Goal: Use online tool/utility

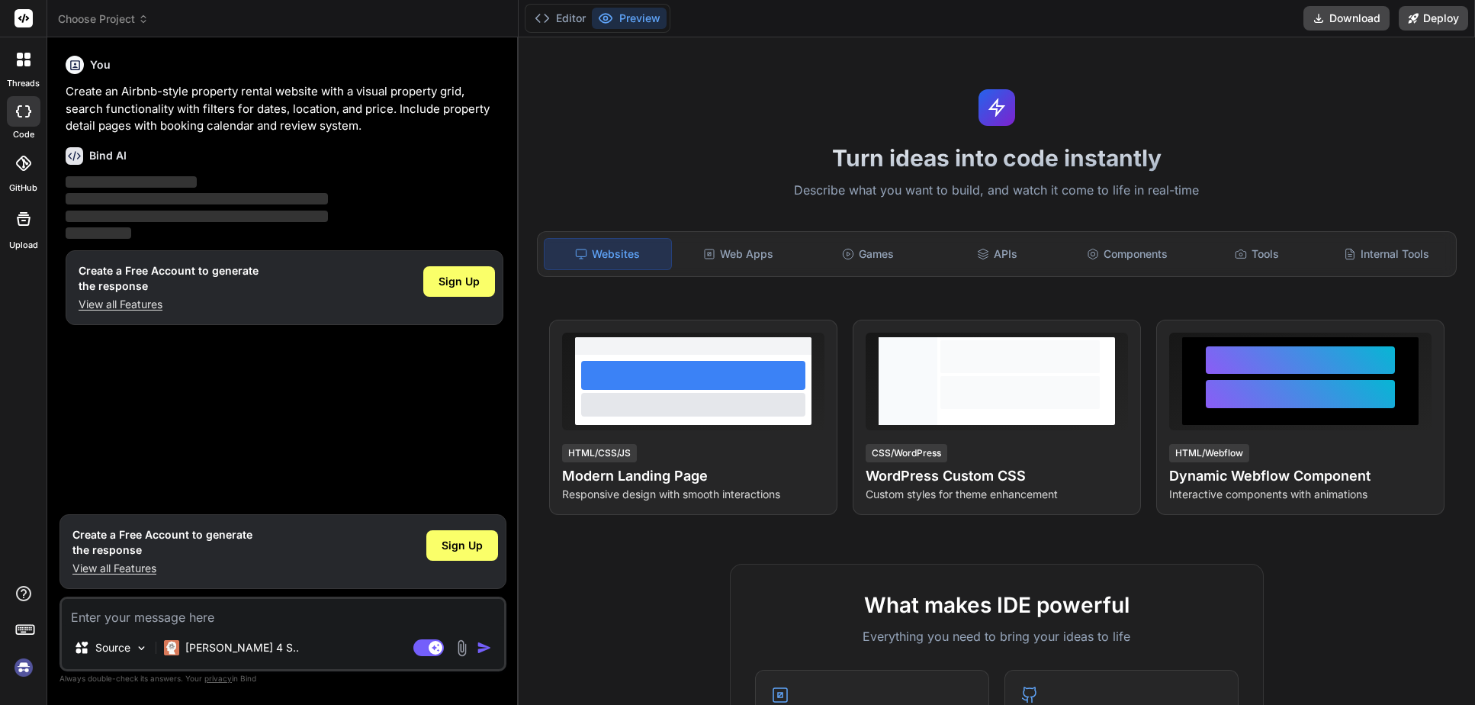
type textarea "x"
click at [737, 254] on div "Web Apps" at bounding box center [738, 254] width 127 height 32
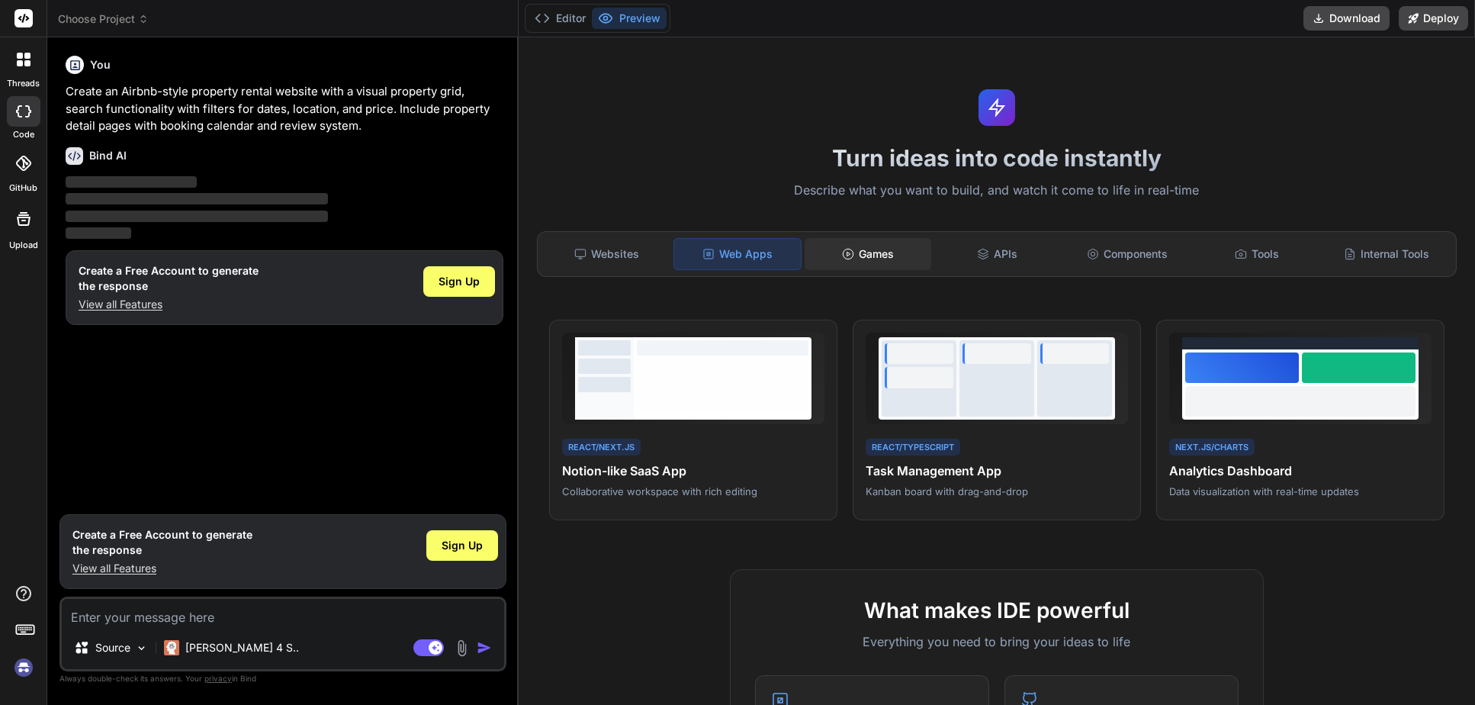
click at [846, 255] on icon at bounding box center [848, 254] width 12 height 12
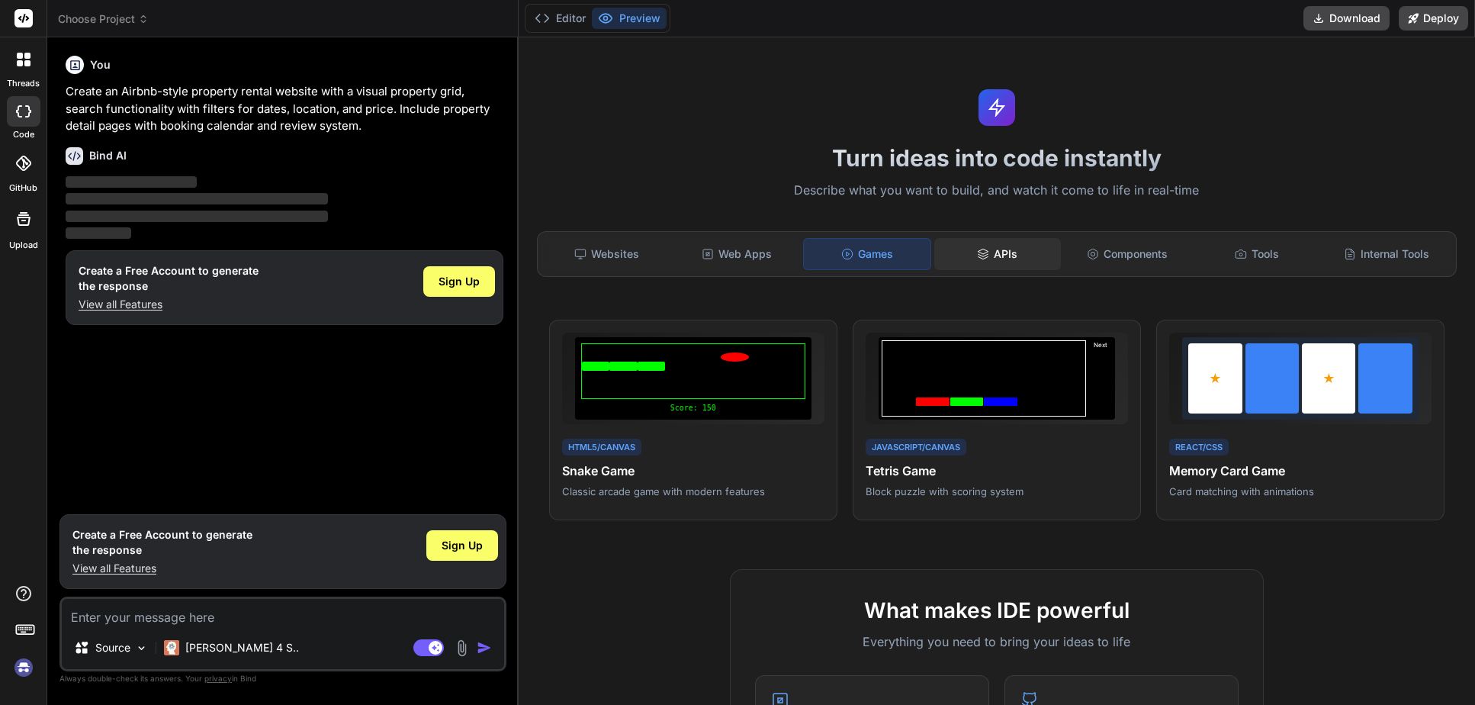
click at [1003, 258] on div "APIs" at bounding box center [997, 254] width 127 height 32
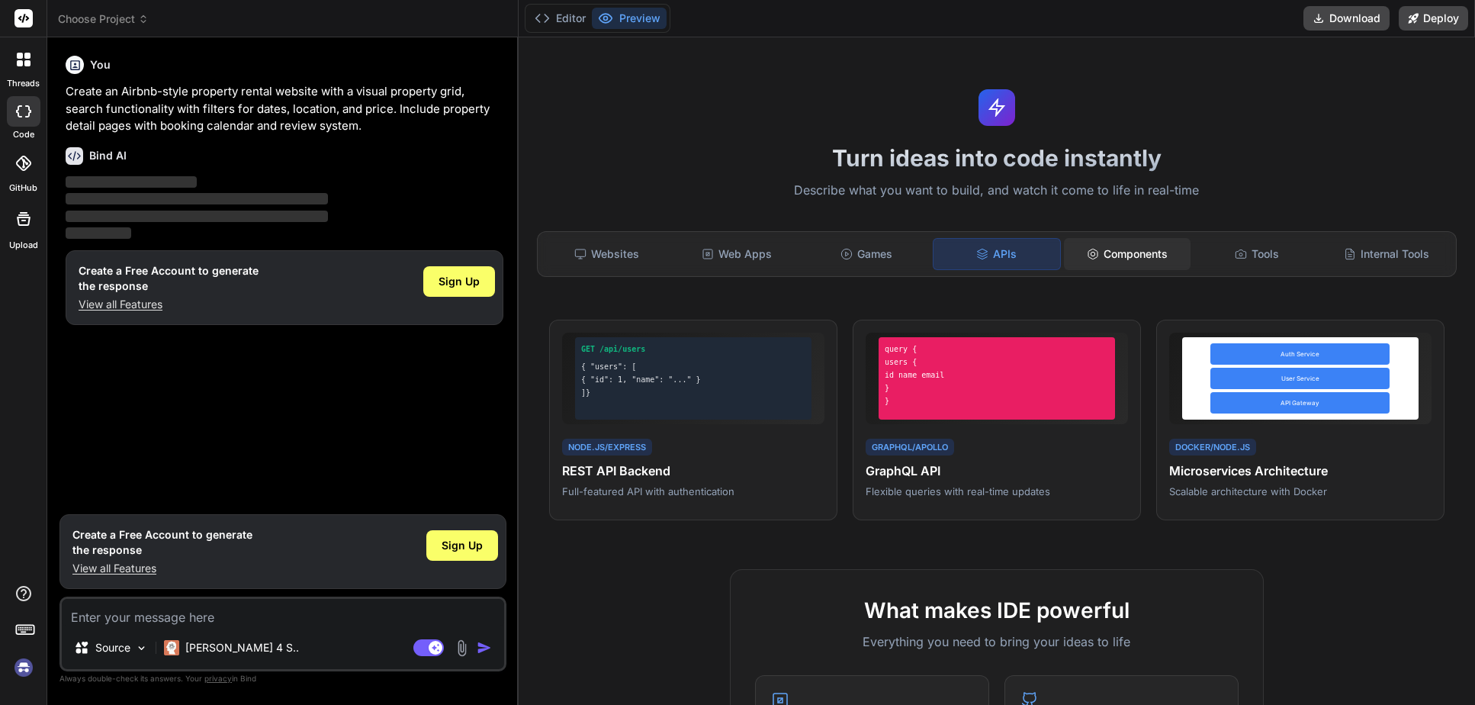
click at [1109, 254] on div "Components" at bounding box center [1127, 254] width 127 height 32
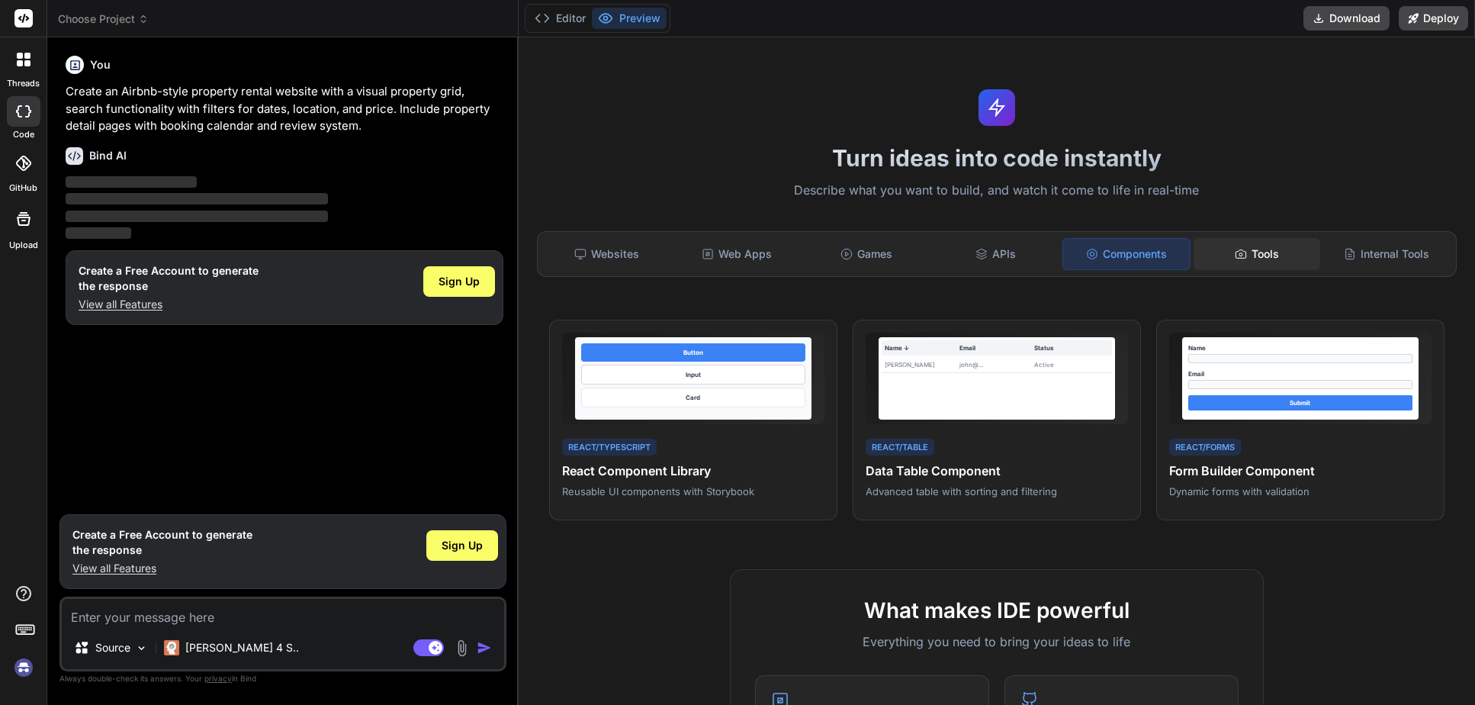
click at [1241, 266] on div "Tools" at bounding box center [1256, 254] width 127 height 32
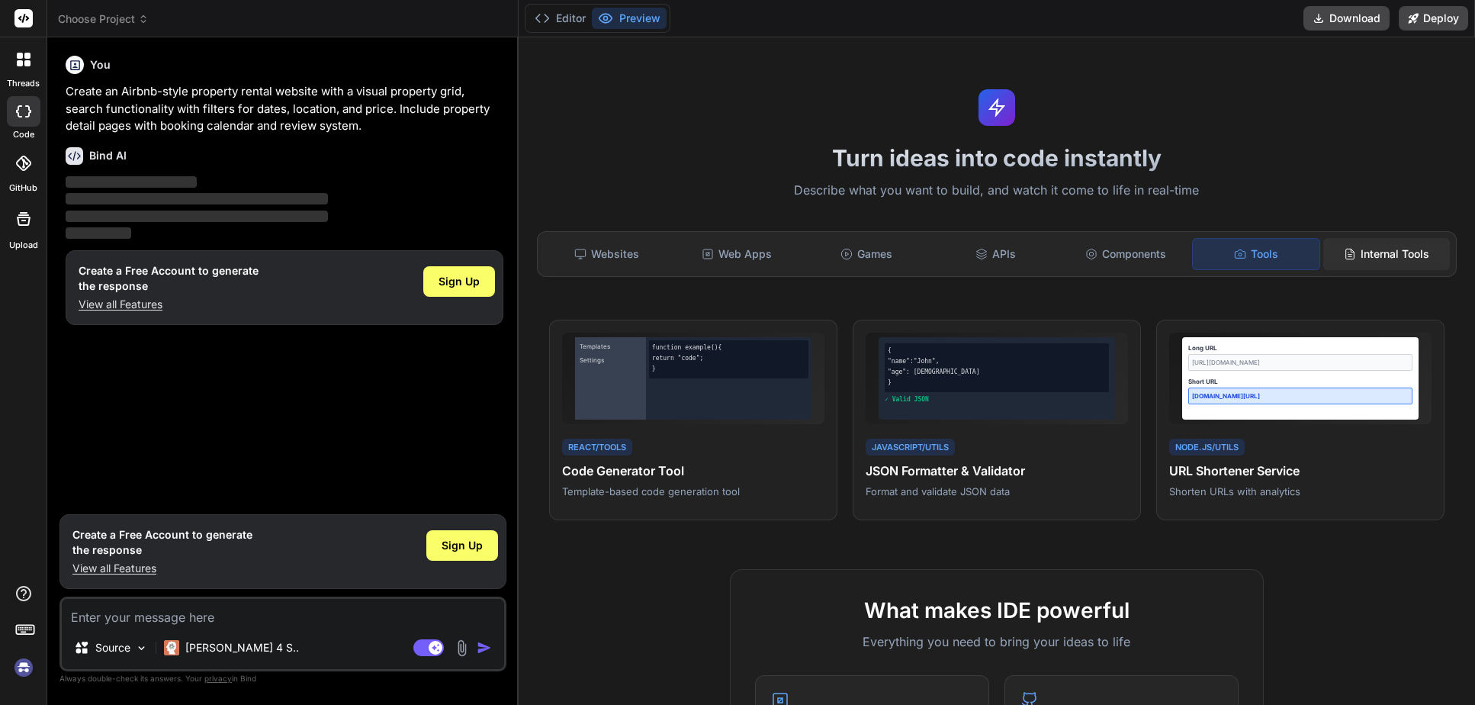
click at [1341, 266] on div "Internal Tools" at bounding box center [1386, 254] width 127 height 32
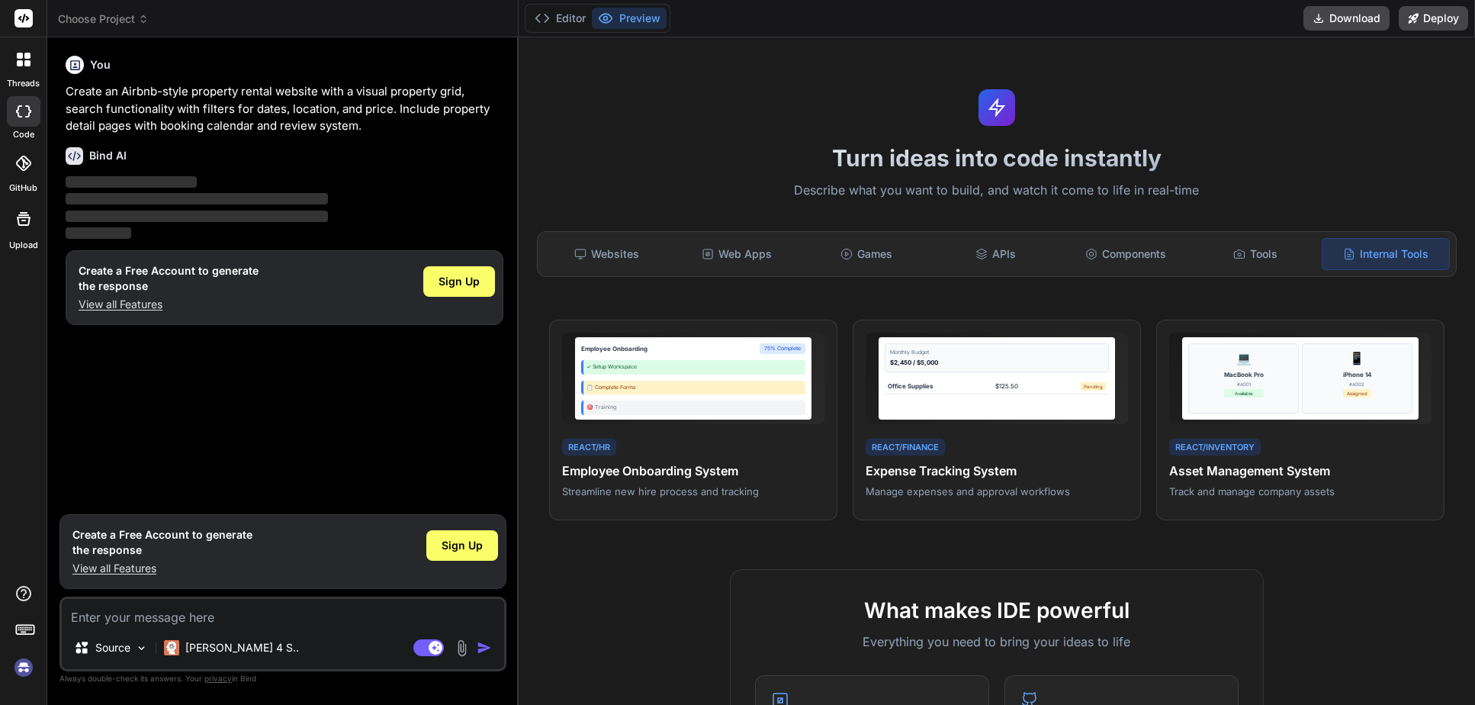
click at [678, 162] on h1 "Turn ideas into code instantly" at bounding box center [997, 157] width 938 height 27
